Goal: Information Seeking & Learning: Learn about a topic

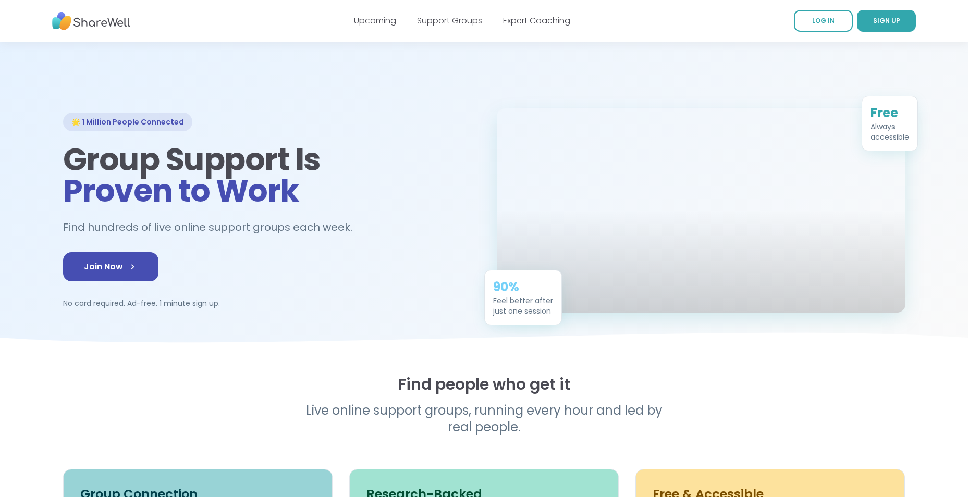
click at [381, 21] on link "Upcoming" at bounding box center [375, 21] width 42 height 12
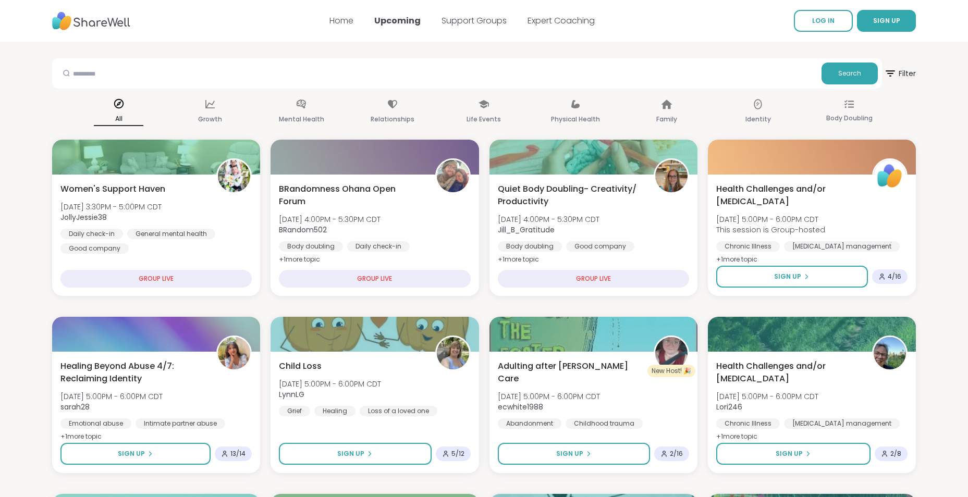
click at [469, 25] on link "Support Groups" at bounding box center [473, 21] width 65 height 12
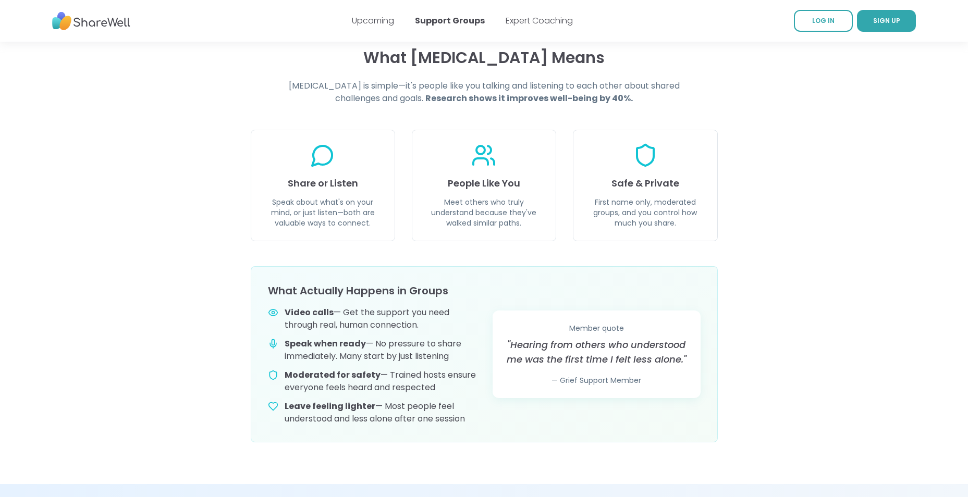
scroll to position [22, 0]
